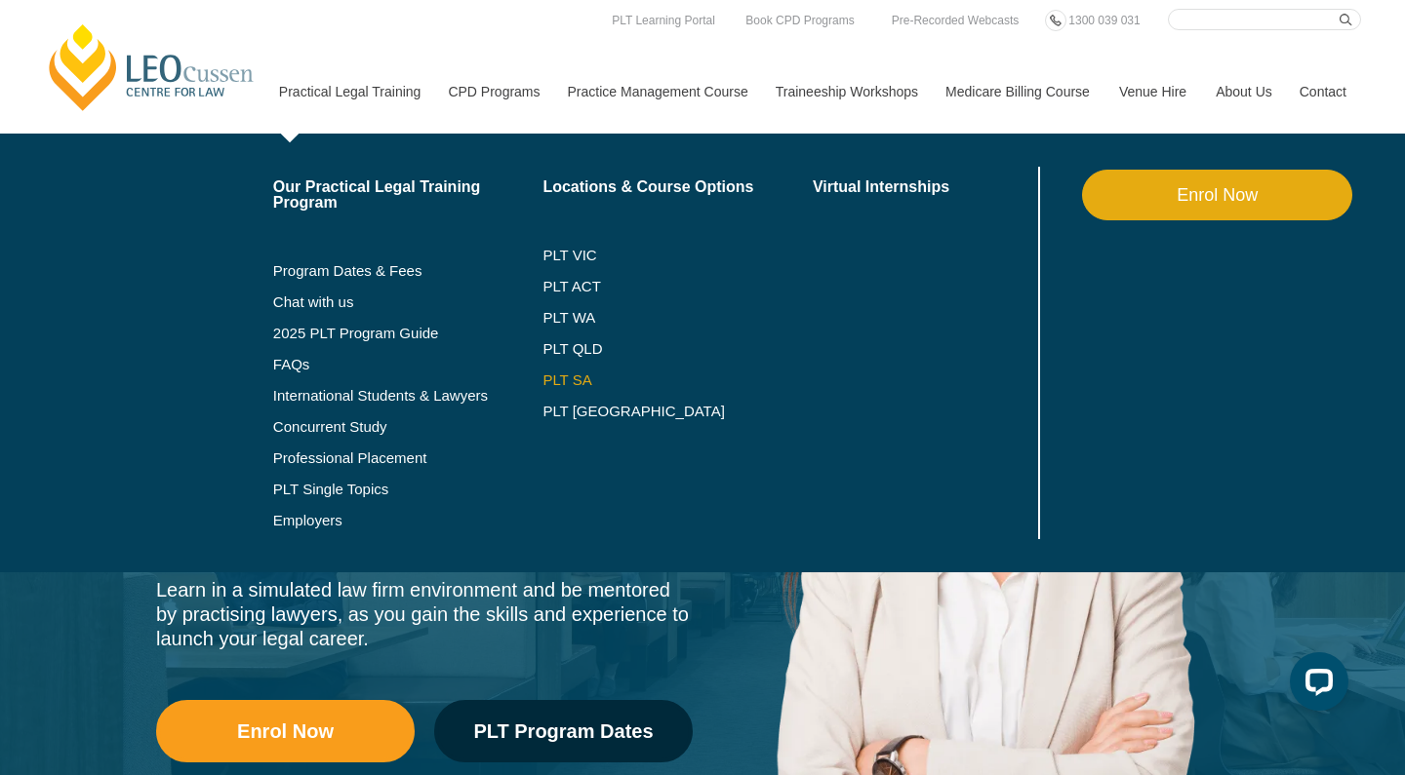
click at [542, 377] on link "PLT SA" at bounding box center [677, 381] width 270 height 16
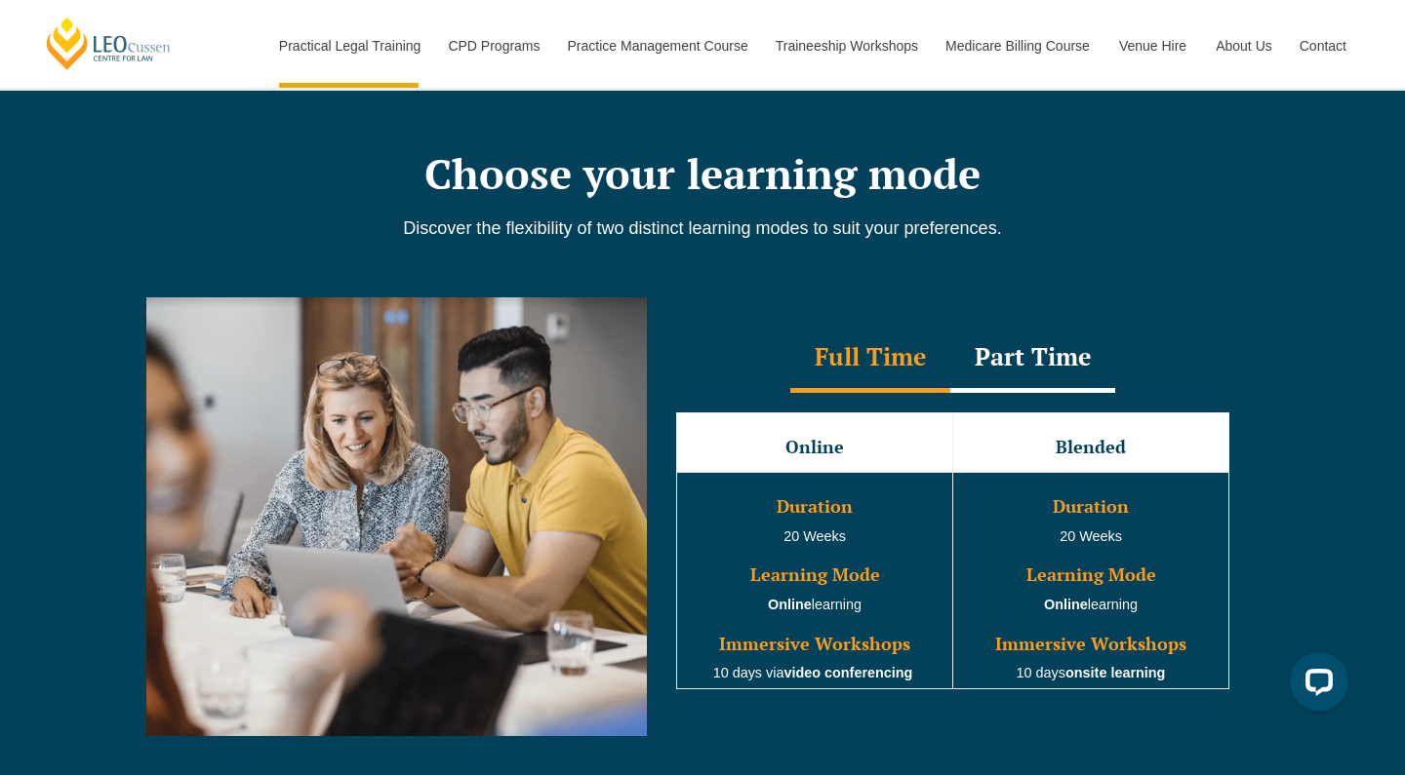
scroll to position [1787, 0]
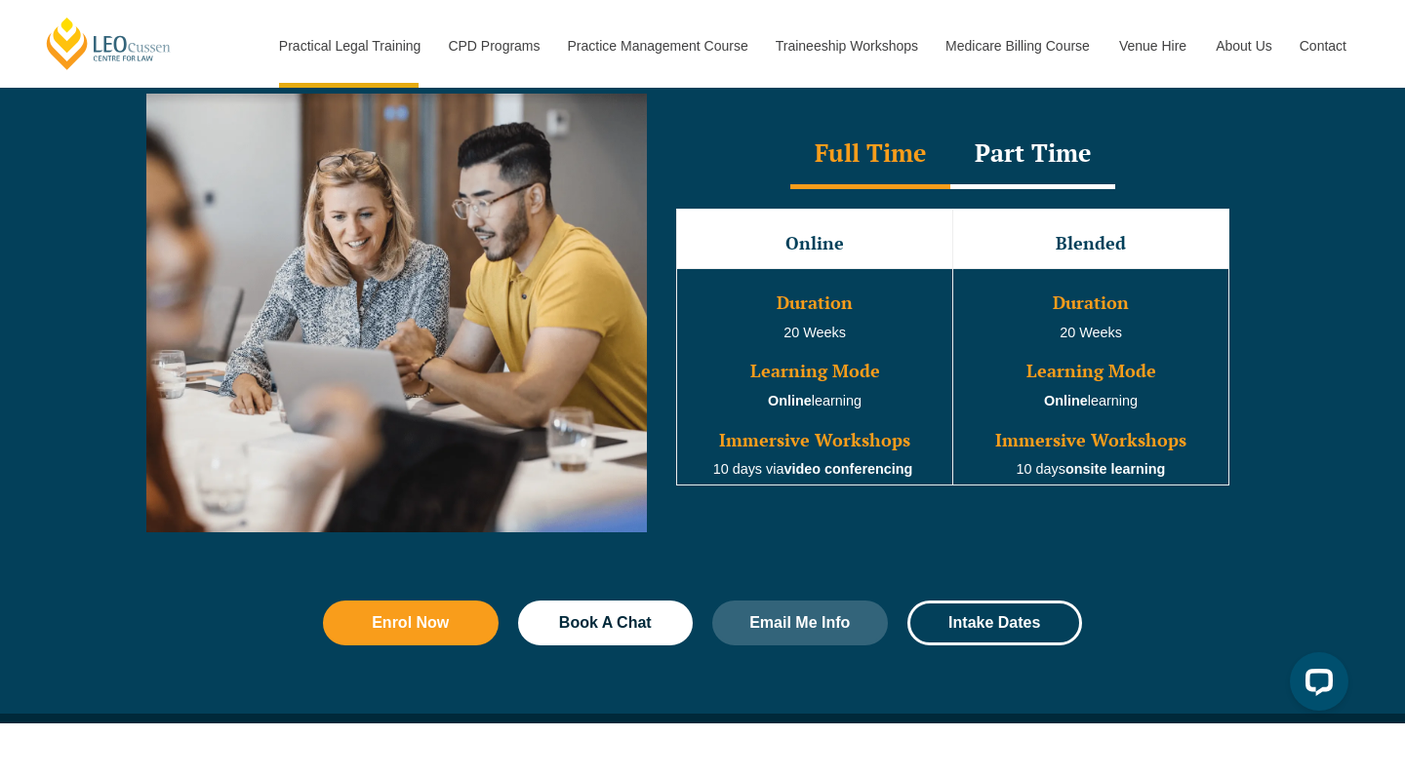
click at [1008, 169] on div "Part Time" at bounding box center [1032, 155] width 165 height 68
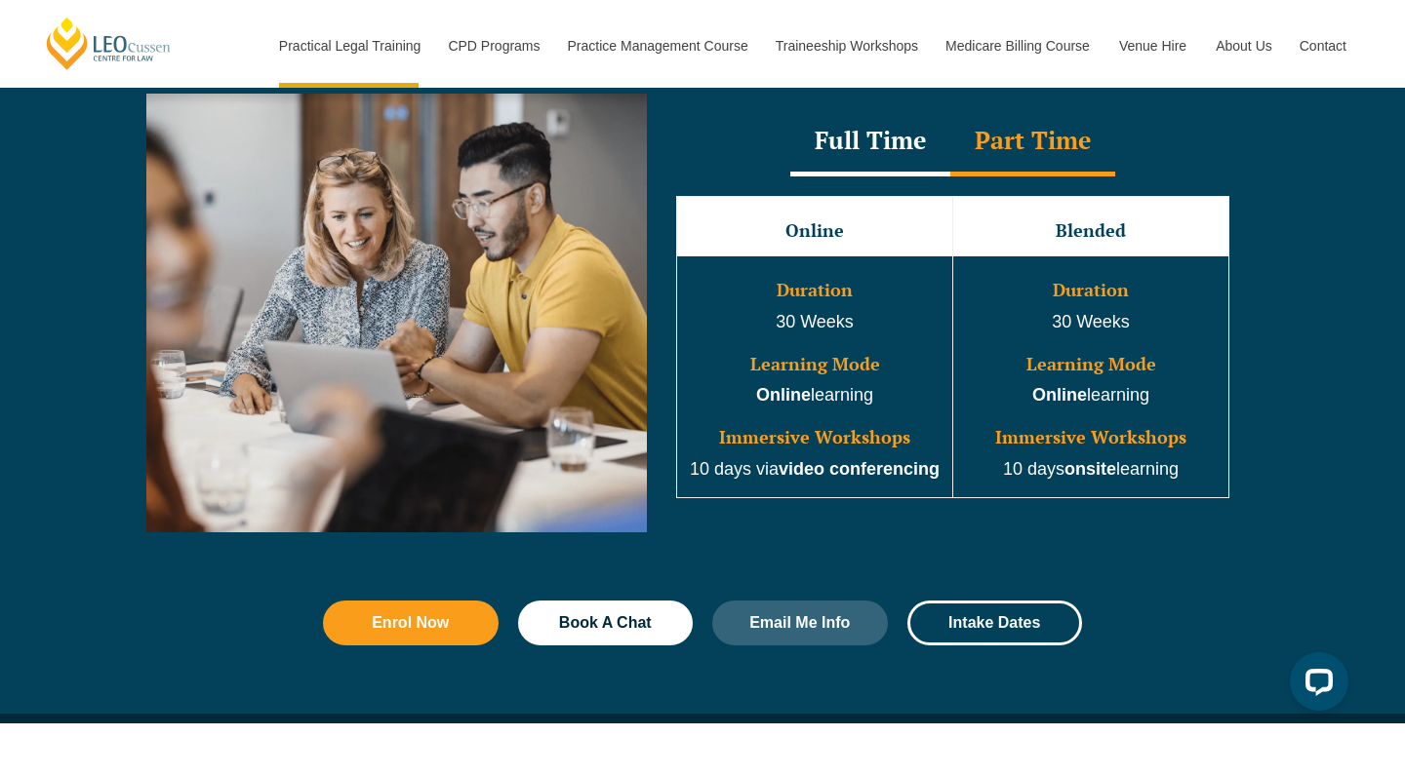
click at [875, 151] on div "Full Time" at bounding box center [870, 142] width 160 height 68
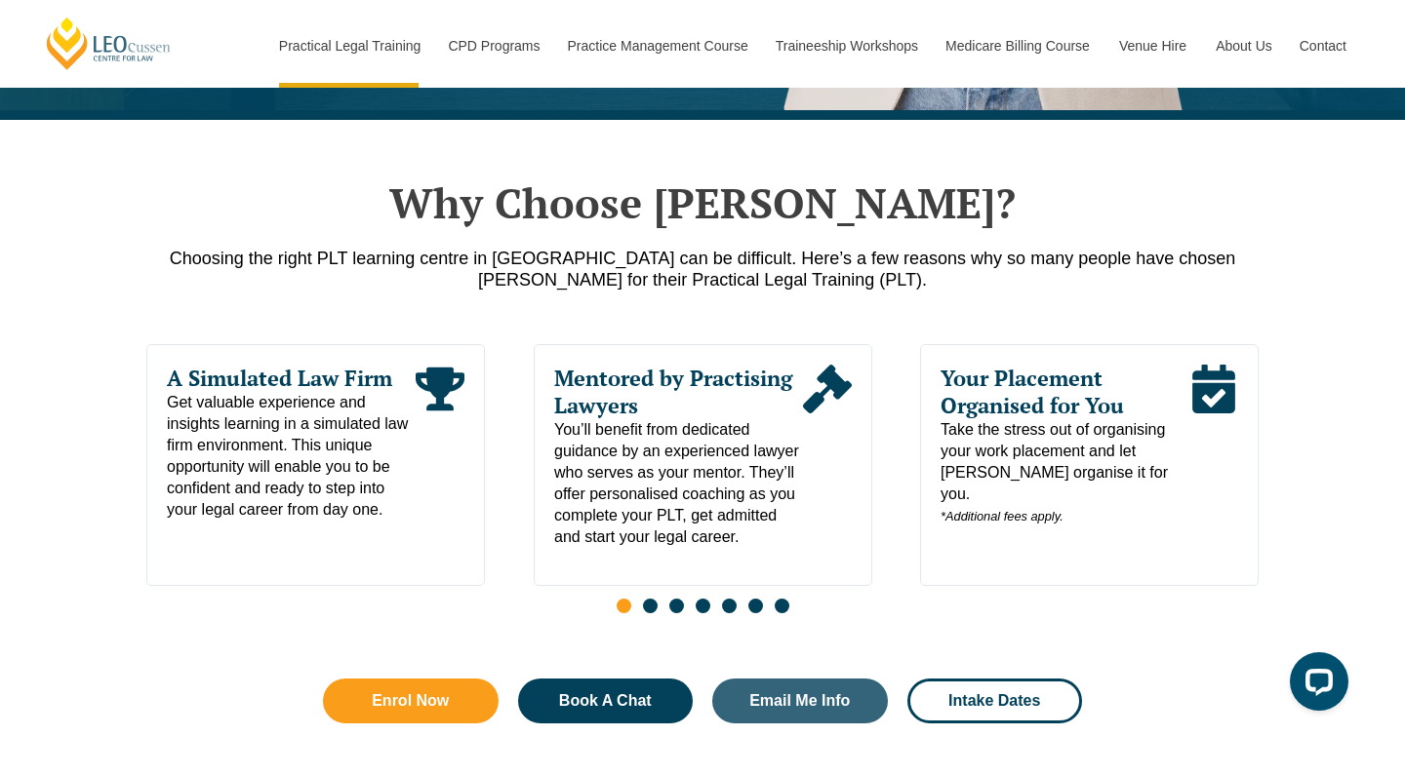
scroll to position [870, 0]
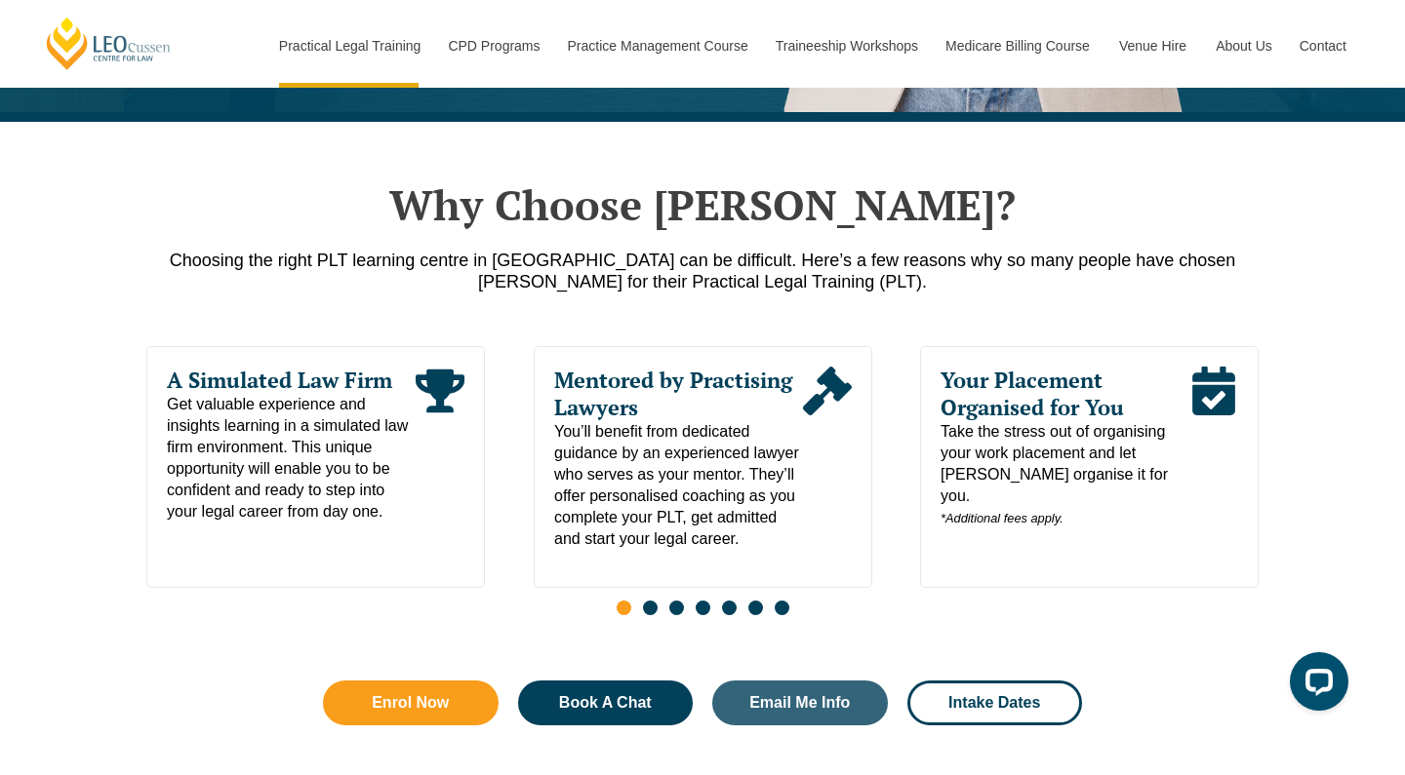
click at [650, 614] on span "Go to slide 2" at bounding box center [650, 608] width 15 height 15
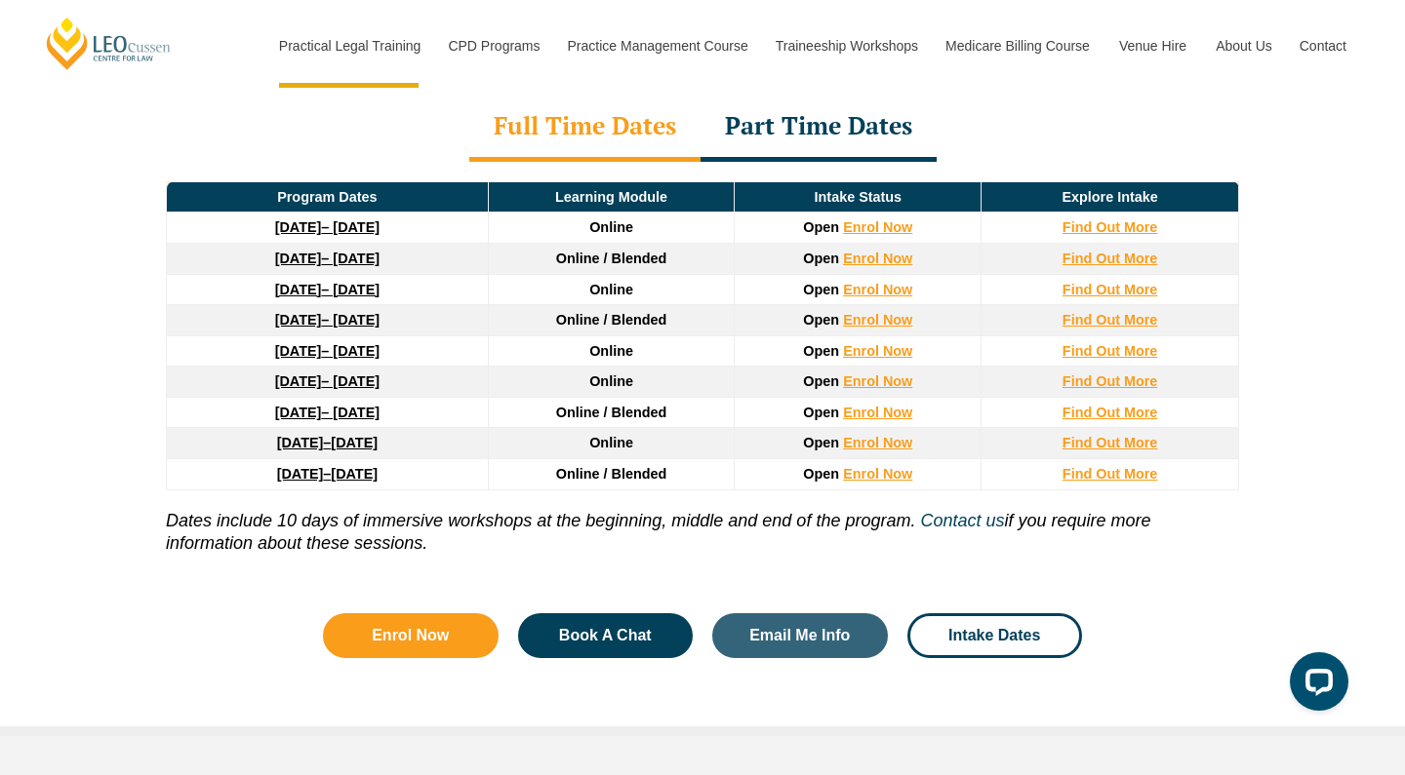
scroll to position [2585, 0]
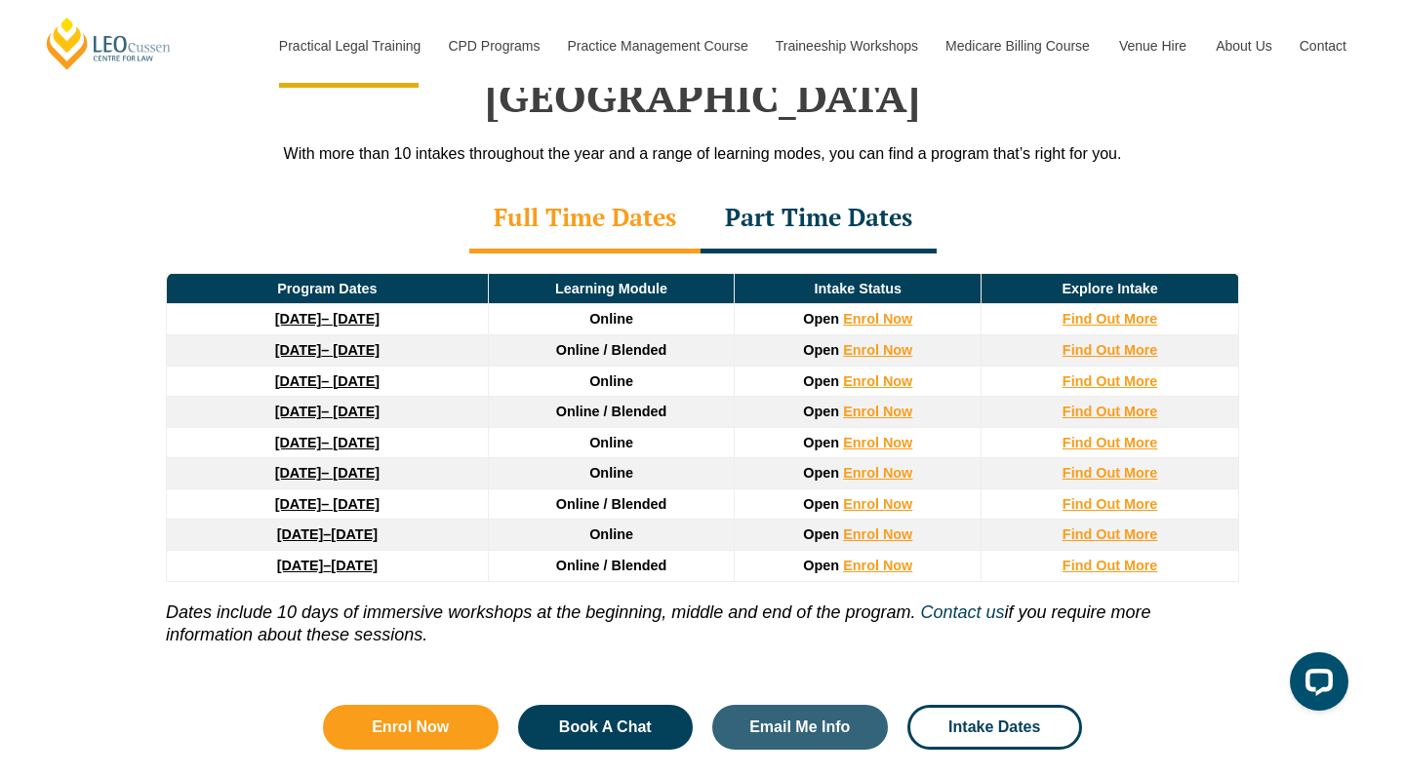
click at [830, 185] on div "Part Time Dates" at bounding box center [818, 219] width 236 height 68
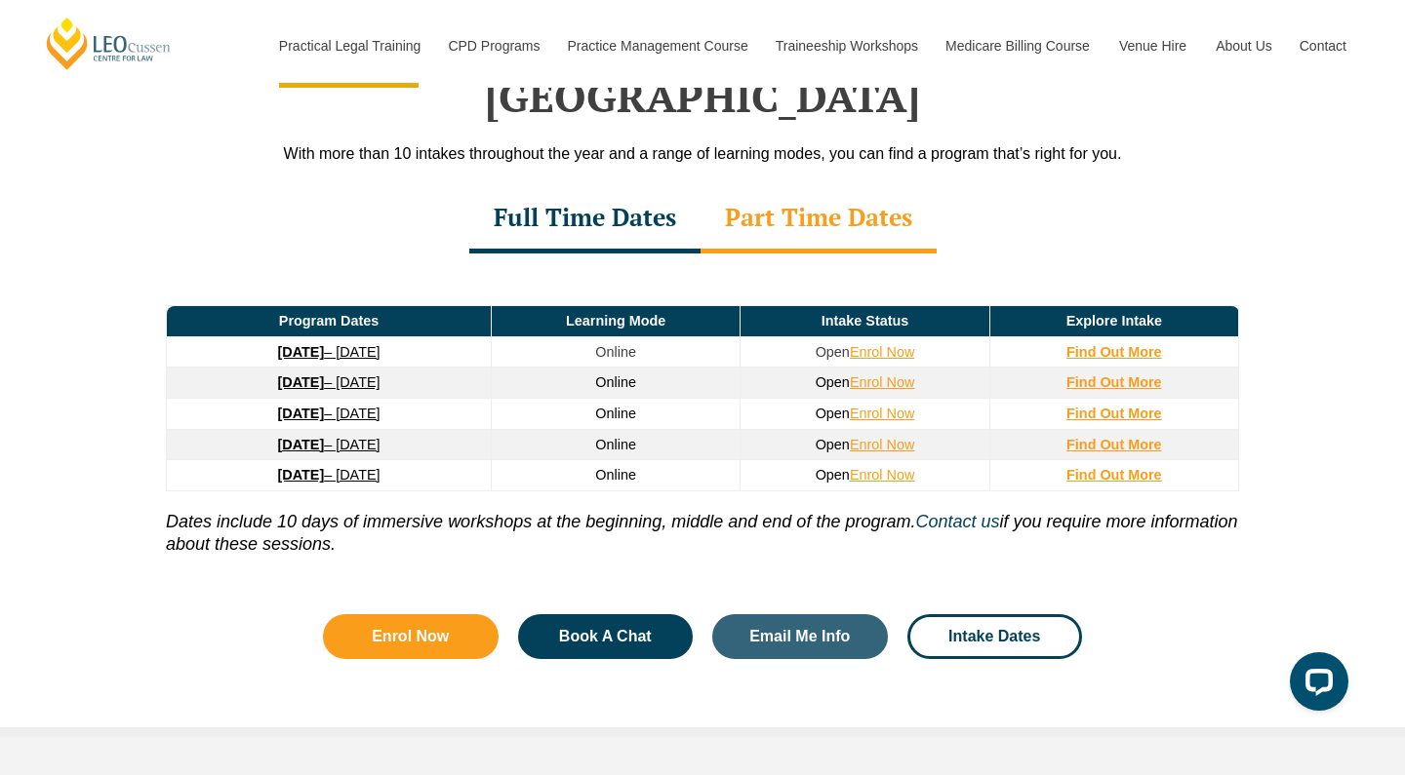
click at [588, 185] on div "Full Time Dates" at bounding box center [584, 219] width 231 height 68
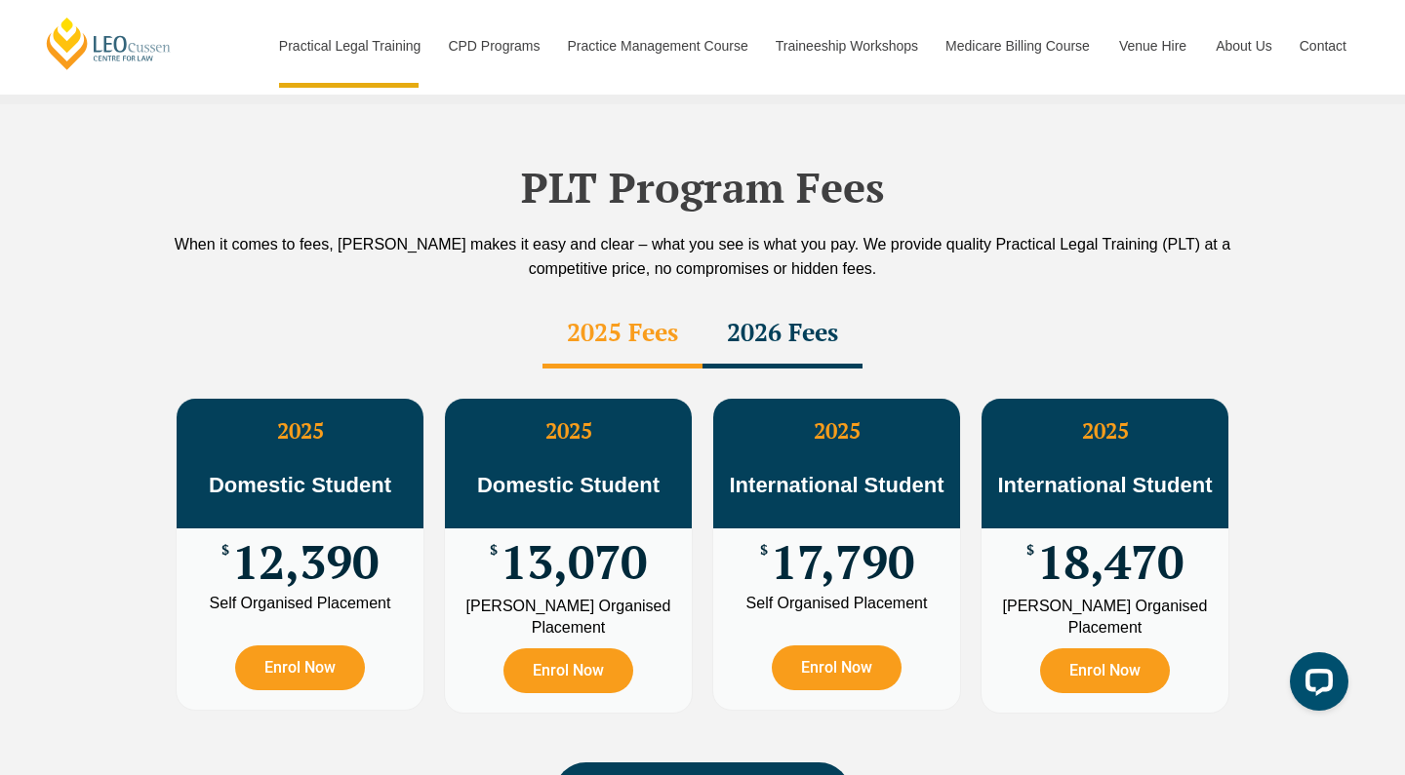
scroll to position [3504, 0]
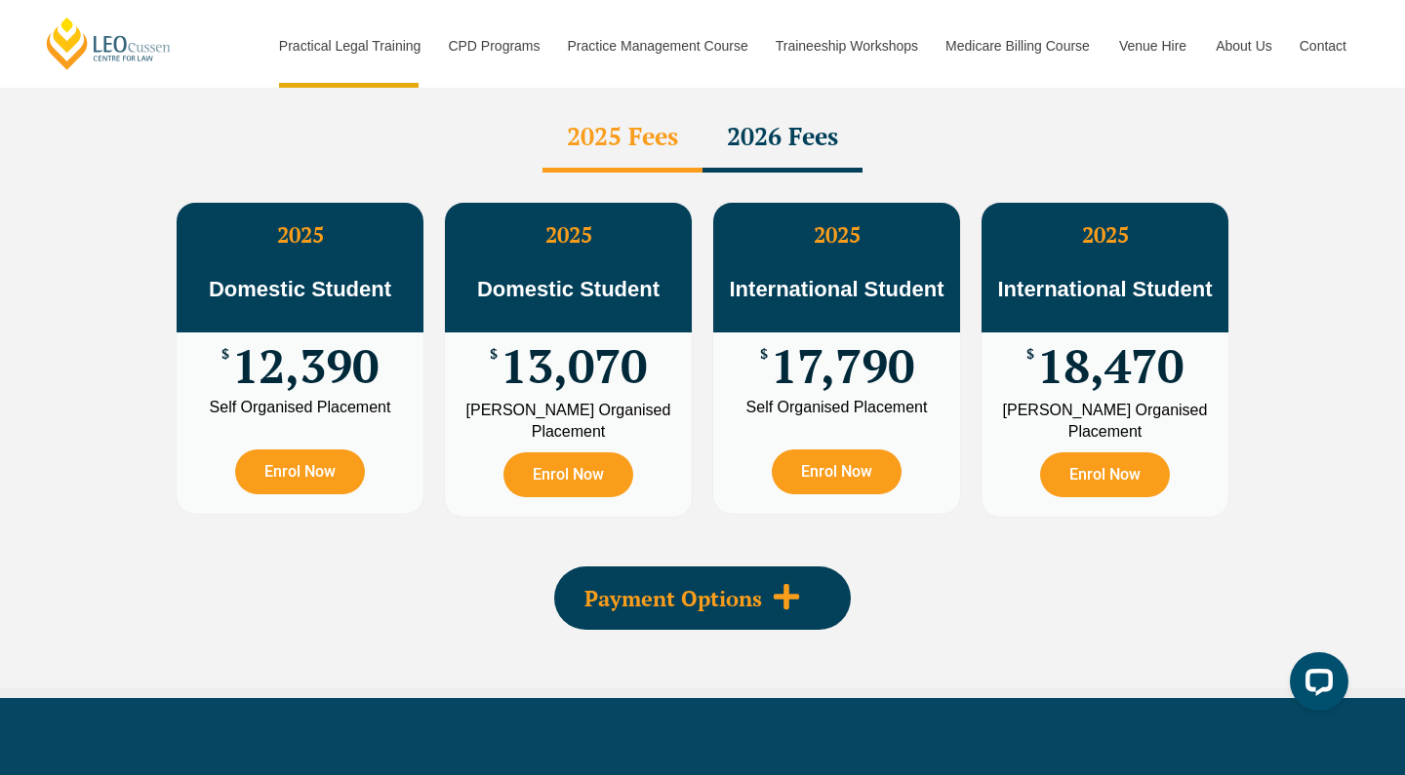
click at [708, 588] on span "Payment Options" at bounding box center [673, 598] width 178 height 21
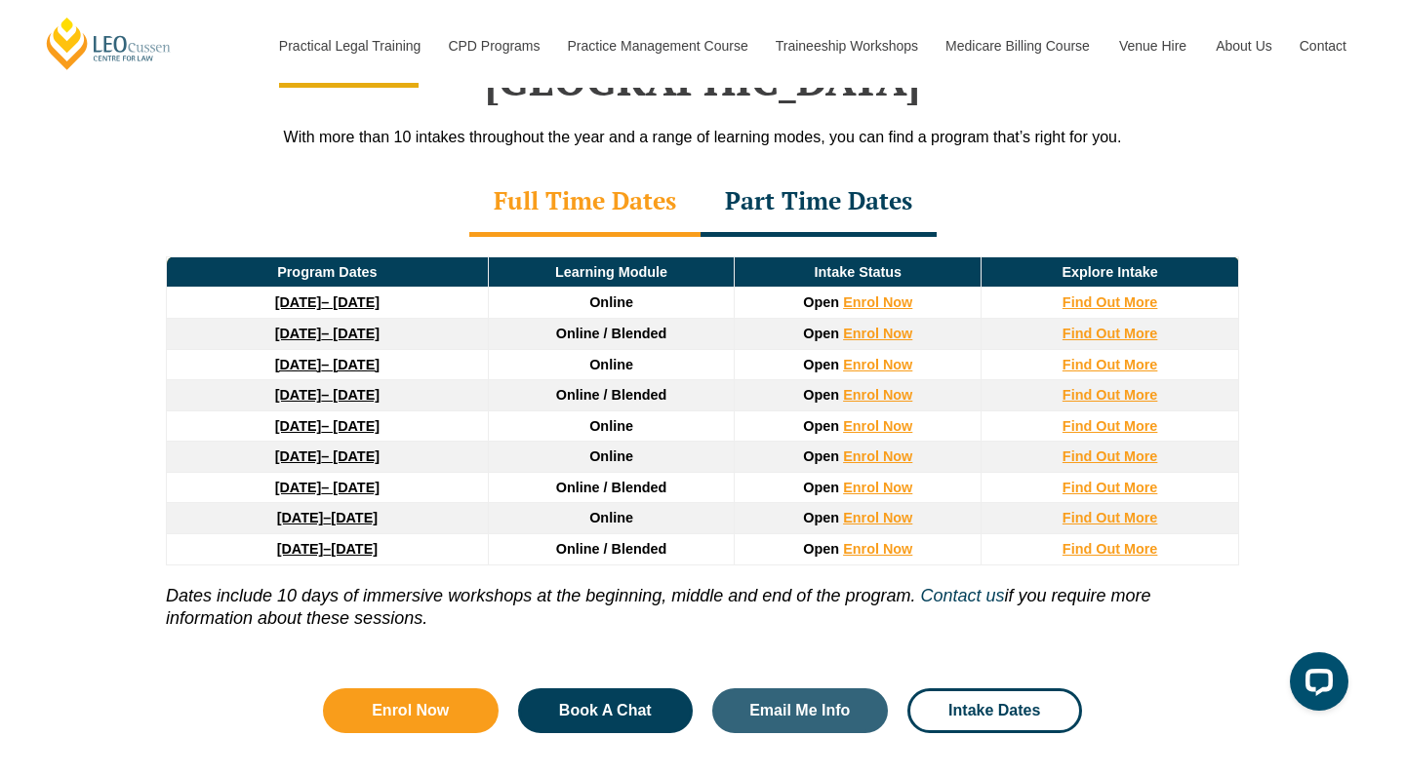
scroll to position [2603, 0]
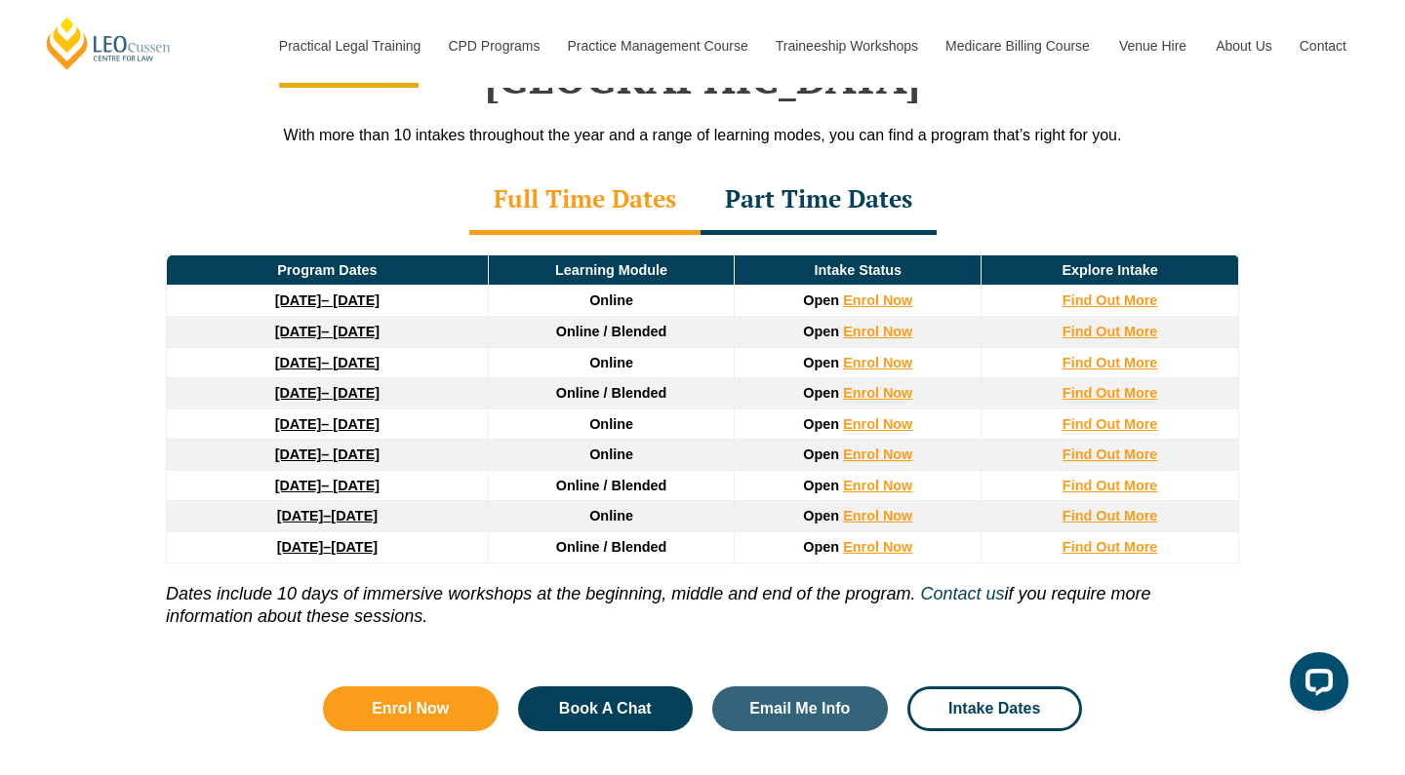
drag, startPoint x: 186, startPoint y: 438, endPoint x: 449, endPoint y: 437, distance: 262.4
click at [449, 470] on td "[DATE] – [DATE]" at bounding box center [328, 485] width 322 height 31
drag, startPoint x: 556, startPoint y: 440, endPoint x: 693, endPoint y: 441, distance: 137.5
click at [694, 470] on td "Online / Blended" at bounding box center [611, 485] width 247 height 31
click at [693, 470] on td "Online / Blended" at bounding box center [611, 485] width 247 height 31
